Goal: Transaction & Acquisition: Purchase product/service

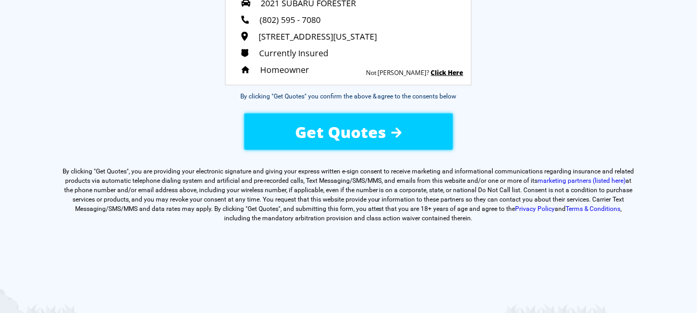
scroll to position [207, 0]
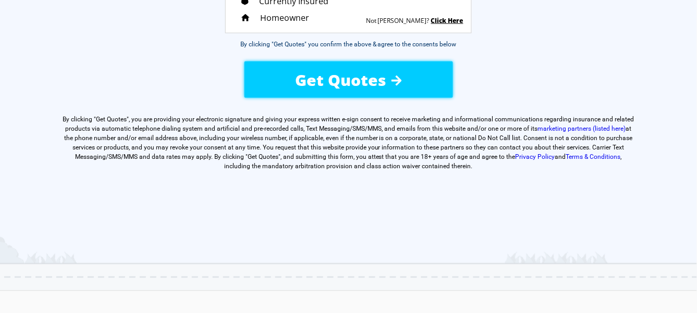
click at [304, 62] on div "Get Quotes" at bounding box center [348, 80] width 176 height 37
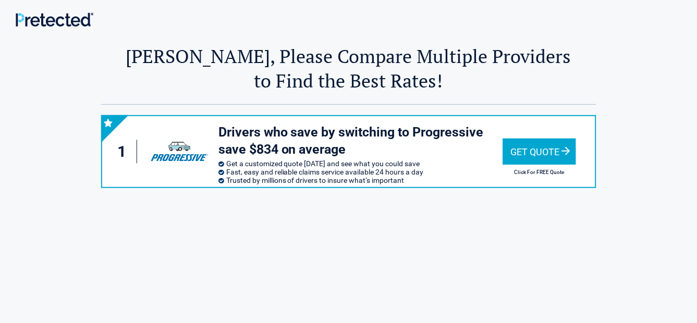
click at [511, 146] on div "Get Quote" at bounding box center [539, 152] width 73 height 26
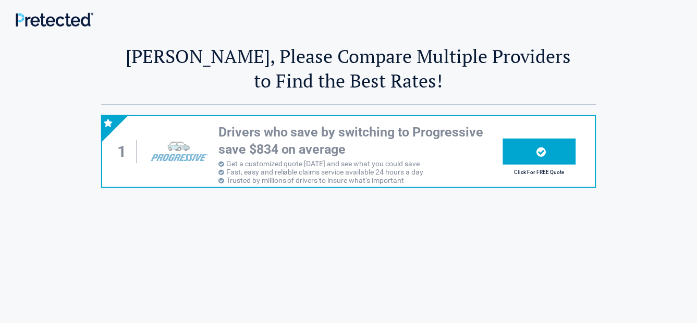
click at [516, 148] on div at bounding box center [539, 152] width 73 height 26
click at [520, 153] on div at bounding box center [539, 152] width 73 height 26
click at [527, 152] on div at bounding box center [539, 152] width 73 height 26
click at [531, 173] on h2 "Click For FREE Quote" at bounding box center [539, 172] width 73 height 6
click at [532, 149] on div at bounding box center [539, 152] width 73 height 26
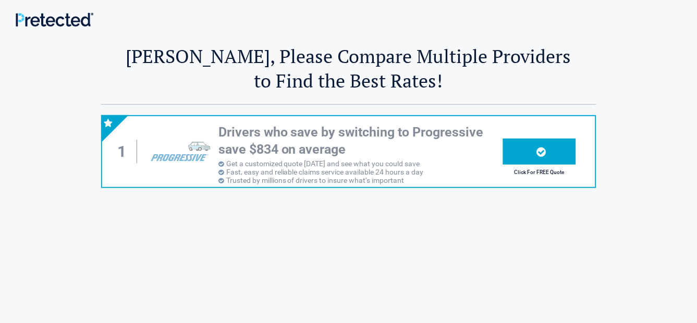
click at [543, 151] on icon at bounding box center [541, 151] width 9 height 11
click at [550, 147] on div at bounding box center [539, 152] width 73 height 26
click at [551, 146] on div at bounding box center [539, 152] width 73 height 26
click at [552, 148] on div at bounding box center [539, 152] width 73 height 26
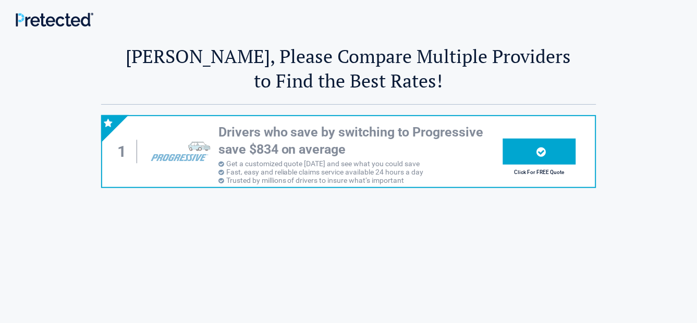
click at [552, 146] on div at bounding box center [539, 152] width 73 height 26
click at [554, 146] on div at bounding box center [539, 152] width 73 height 26
click at [563, 146] on div at bounding box center [539, 152] width 73 height 26
click at [552, 174] on h2 "Click For FREE Quote" at bounding box center [539, 172] width 73 height 6
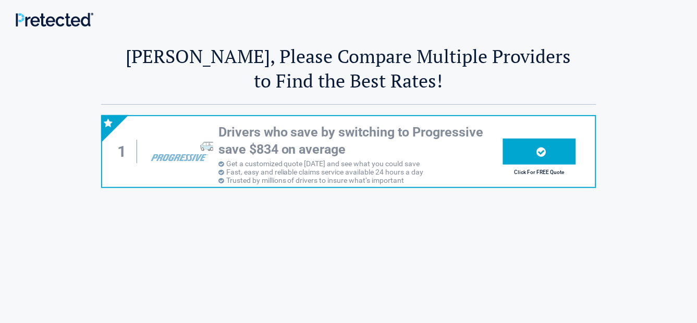
click at [512, 149] on div at bounding box center [539, 152] width 73 height 26
click at [513, 142] on div at bounding box center [539, 152] width 73 height 26
click at [514, 144] on div at bounding box center [539, 152] width 73 height 26
